Goal: Task Accomplishment & Management: Manage account settings

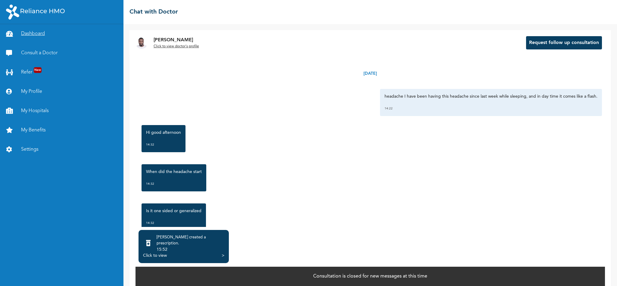
click at [39, 34] on link "Dashboard" at bounding box center [61, 33] width 123 height 19
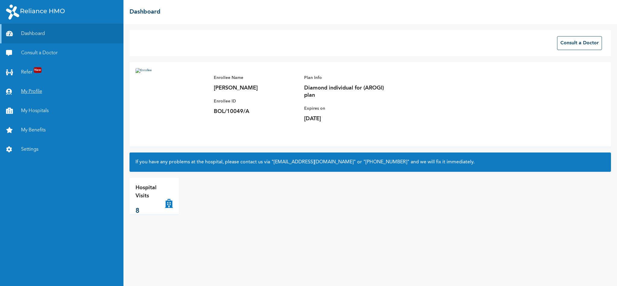
click at [34, 92] on link "My Profile" at bounding box center [61, 91] width 123 height 19
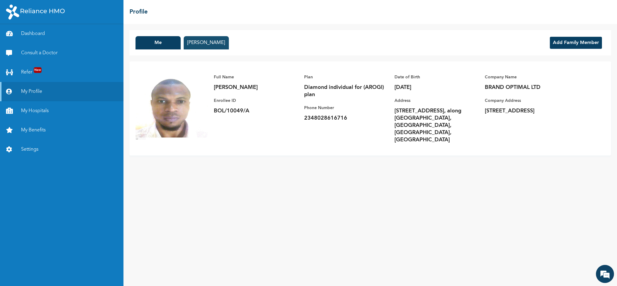
click at [209, 48] on button "[PERSON_NAME]" at bounding box center [206, 42] width 45 height 13
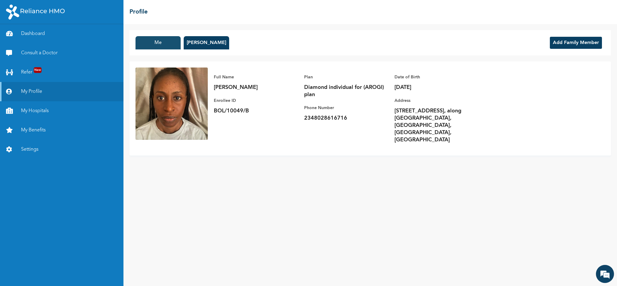
click at [145, 45] on button "Me" at bounding box center [157, 42] width 45 height 13
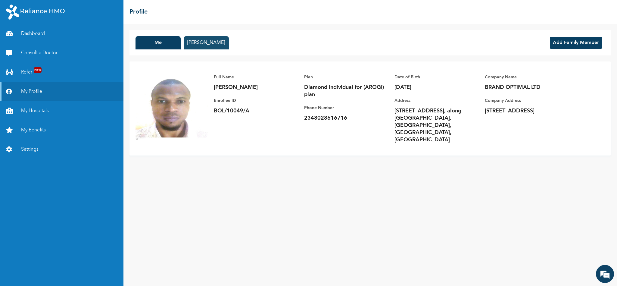
click at [210, 45] on button "[PERSON_NAME]" at bounding box center [206, 42] width 45 height 13
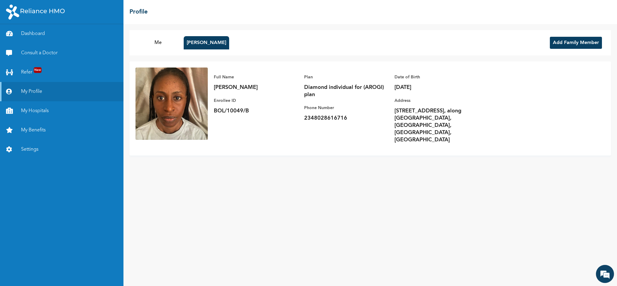
click at [174, 100] on img at bounding box center [171, 103] width 72 height 72
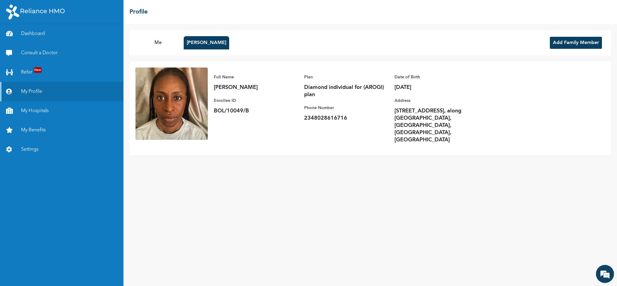
click at [174, 100] on img at bounding box center [171, 103] width 72 height 72
drag, startPoint x: 174, startPoint y: 100, endPoint x: 160, endPoint y: 168, distance: 69.8
click at [160, 168] on div "Me [PERSON_NAME] Add Family Member Full Name [PERSON_NAME] Enrollee ID BOL/1004…" at bounding box center [370, 155] width 494 height 262
